Goal: Task Accomplishment & Management: Manage account settings

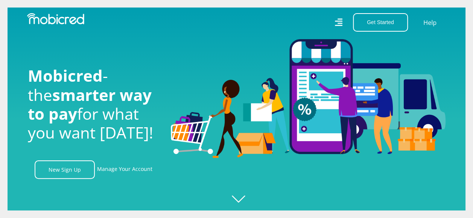
click at [73, 171] on link "New Sign Up" at bounding box center [65, 169] width 60 height 18
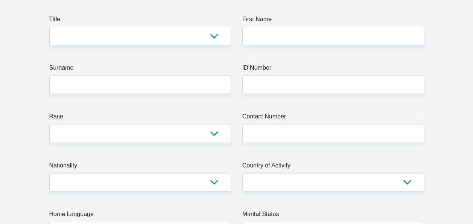
scroll to position [44, 0]
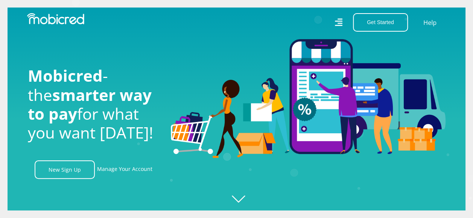
click at [339, 21] on icon at bounding box center [339, 22] width 8 height 8
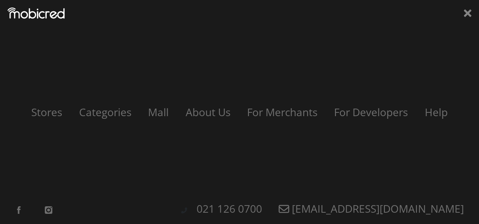
scroll to position [0, 966]
click at [466, 16] on icon at bounding box center [468, 13] width 8 height 11
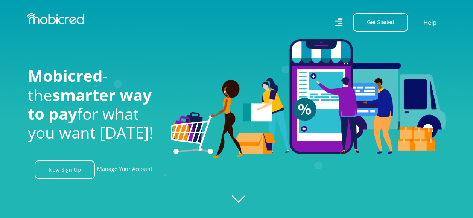
scroll to position [32, 0]
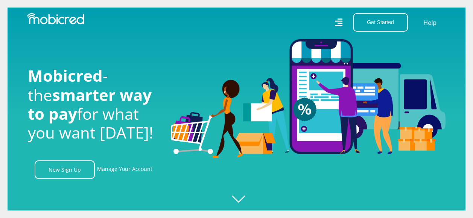
click at [123, 171] on link "Manage Your Account" at bounding box center [124, 169] width 55 height 18
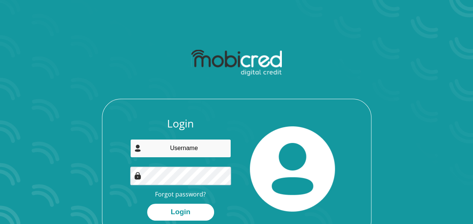
click at [171, 150] on input "email" at bounding box center [180, 148] width 101 height 18
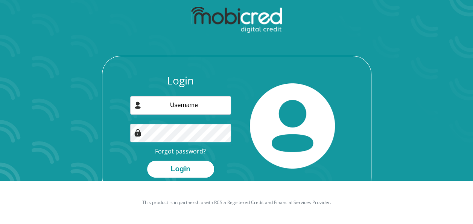
click at [187, 150] on link "Forgot password?" at bounding box center [180, 151] width 51 height 8
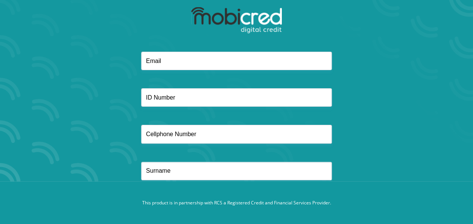
scroll to position [44, 0]
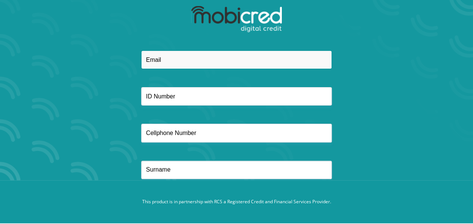
click at [164, 62] on input "email" at bounding box center [236, 59] width 191 height 18
type input "wtmotlhaping@gmail.com"
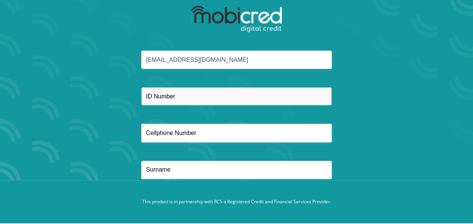
click at [153, 101] on input "text" at bounding box center [236, 96] width 191 height 18
type input "9402040679085"
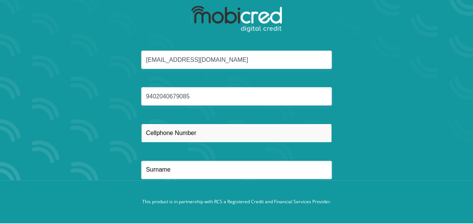
click at [156, 135] on input "text" at bounding box center [236, 133] width 191 height 18
type input "0719632465"
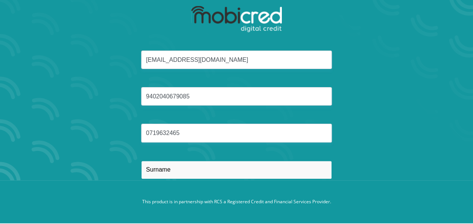
click at [153, 172] on input "text" at bounding box center [236, 169] width 191 height 18
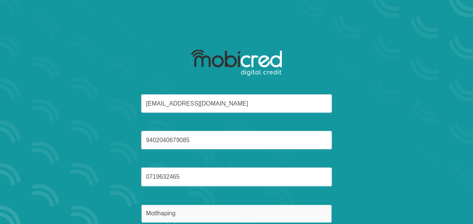
scroll to position [51, 0]
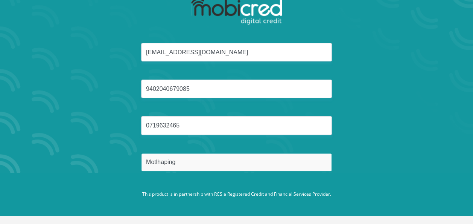
type input "Motlhaping"
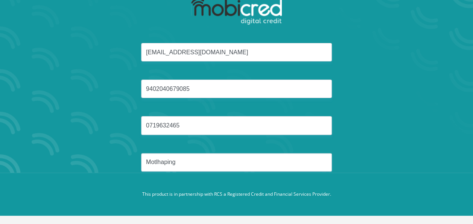
click at [409, 114] on div "wtmotlhaping@gmail.com 9402040679085 0719632465 Motlhaping" at bounding box center [237, 116] width 404 height 147
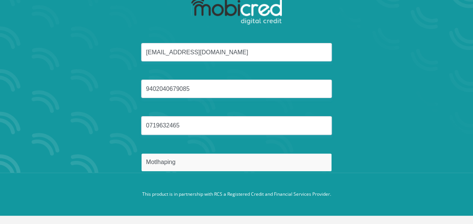
click at [191, 162] on input "Motlhaping" at bounding box center [236, 162] width 191 height 18
click at [170, 189] on button "Reset Password" at bounding box center [236, 197] width 133 height 17
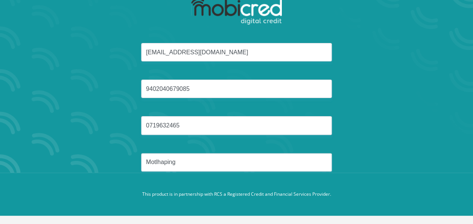
click at [380, 128] on div "wtmotlhaping@gmail.com 9402040679085 0719632465 Motlhaping" at bounding box center [237, 116] width 404 height 147
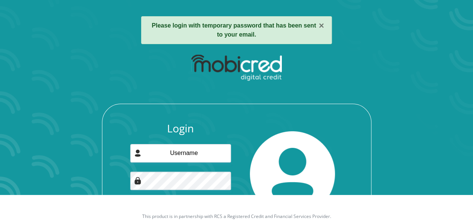
scroll to position [29, 0]
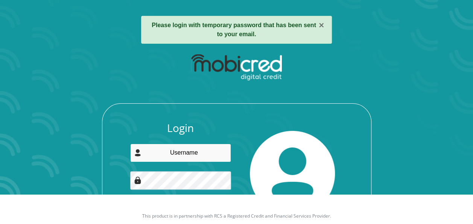
click at [181, 152] on input "email" at bounding box center [180, 152] width 101 height 18
type input "wtmotlhaping@gmail.com"
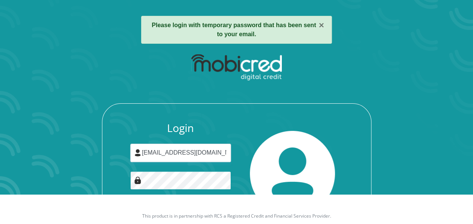
scroll to position [66, 0]
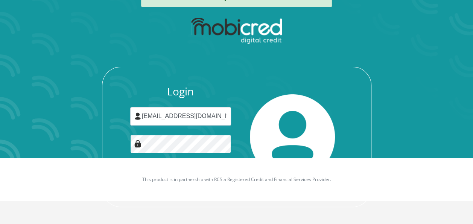
click at [147, 171] on button "Login" at bounding box center [180, 179] width 67 height 17
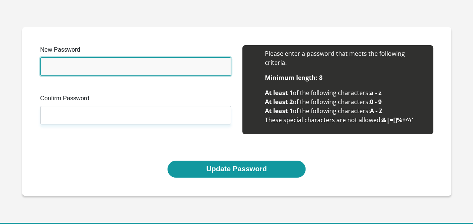
click at [110, 73] on input "New Password" at bounding box center [135, 66] width 191 height 18
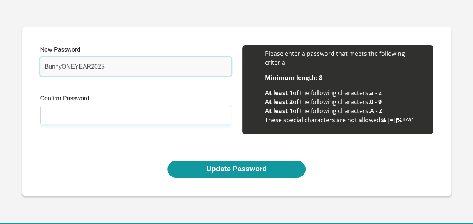
type input "BunnyONEYEAR2025"
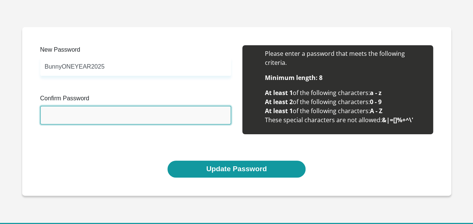
click at [87, 112] on input "Confirm Password" at bounding box center [135, 115] width 191 height 18
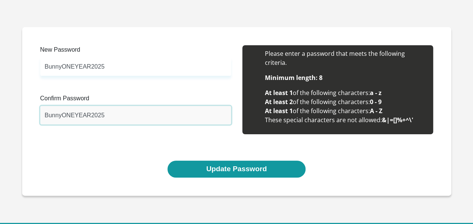
type input "BunnyONEYEAR2025"
click at [203, 172] on button "Update Password" at bounding box center [237, 168] width 138 height 17
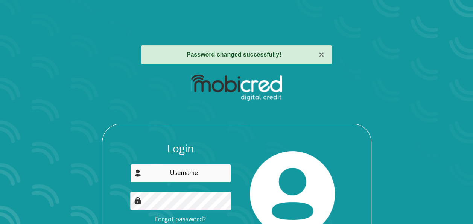
click at [172, 172] on input "email" at bounding box center [180, 173] width 101 height 18
type input "[EMAIL_ADDRESS][DOMAIN_NAME]"
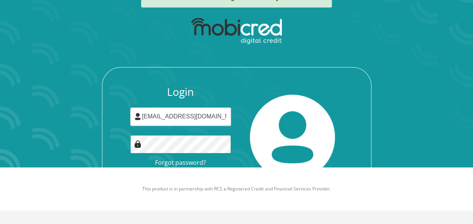
scroll to position [57, 0]
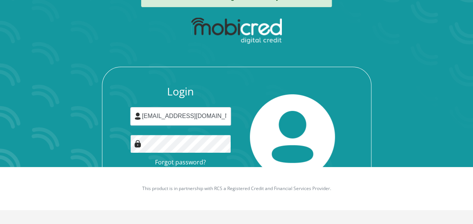
click at [147, 171] on button "Login" at bounding box center [180, 179] width 67 height 17
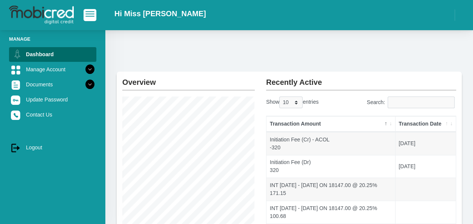
click at [40, 69] on link "Manage Account" at bounding box center [52, 69] width 87 height 14
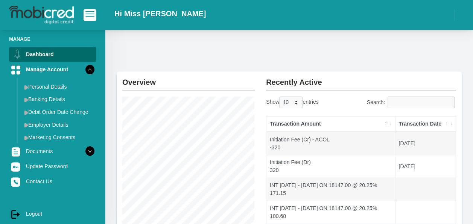
click at [41, 99] on link "Banking Details" at bounding box center [58, 99] width 75 height 12
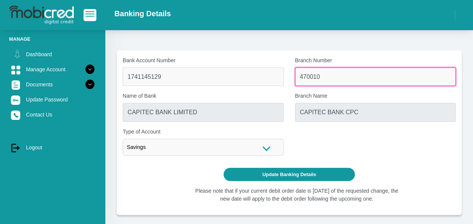
click at [321, 76] on input "470010" at bounding box center [375, 76] width 161 height 18
type input "4"
type input "632005"
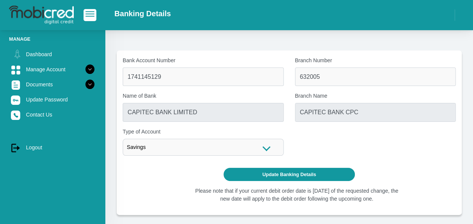
click at [310, 136] on div "Bank Account Number 1741145129 Branch Number 632005 Name of Bank CAPITEC BANK L…" at bounding box center [289, 108] width 345 height 105
type input "ABSA BANK"
type input "ABSA ELECTRONIC SETTLEMENT CNT"
click at [268, 147] on div "Savings" at bounding box center [203, 147] width 161 height 17
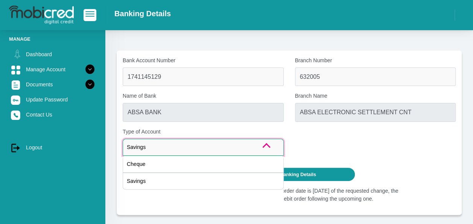
click at [175, 169] on div "Cheque" at bounding box center [203, 164] width 161 height 17
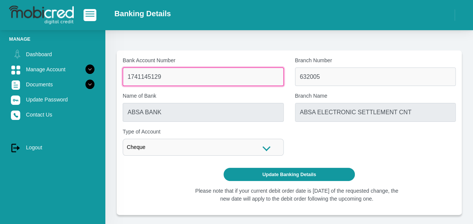
click at [172, 80] on input "1741145129" at bounding box center [203, 76] width 161 height 18
drag, startPoint x: 184, startPoint y: 80, endPoint x: 120, endPoint y: 78, distance: 64.4
click at [120, 78] on div "Bank Account Number 1741145129" at bounding box center [203, 70] width 172 height 29
paste input "96MC44q"
type input "96MC44q9"
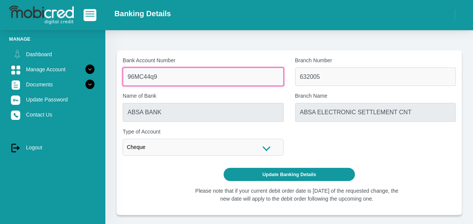
drag, startPoint x: 168, startPoint y: 78, endPoint x: 78, endPoint y: 81, distance: 90.0
click at [78, 81] on div "Manage Dashboard Manage Account Personal Details Banking Details" at bounding box center [236, 112] width 473 height 224
type input "4111098176"
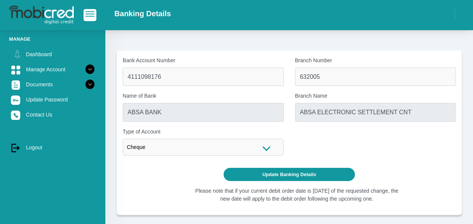
click at [293, 176] on button "Update Banking Details" at bounding box center [289, 174] width 131 height 13
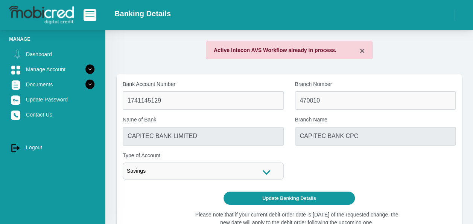
click at [87, 82] on icon at bounding box center [90, 84] width 13 height 13
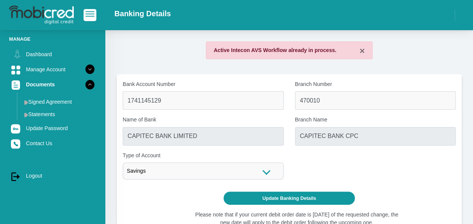
click at [87, 82] on icon at bounding box center [90, 84] width 13 height 13
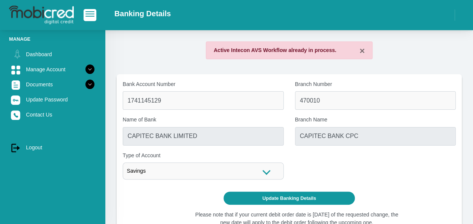
click at [87, 82] on icon at bounding box center [90, 84] width 13 height 13
